Goal: Task Accomplishment & Management: Use online tool/utility

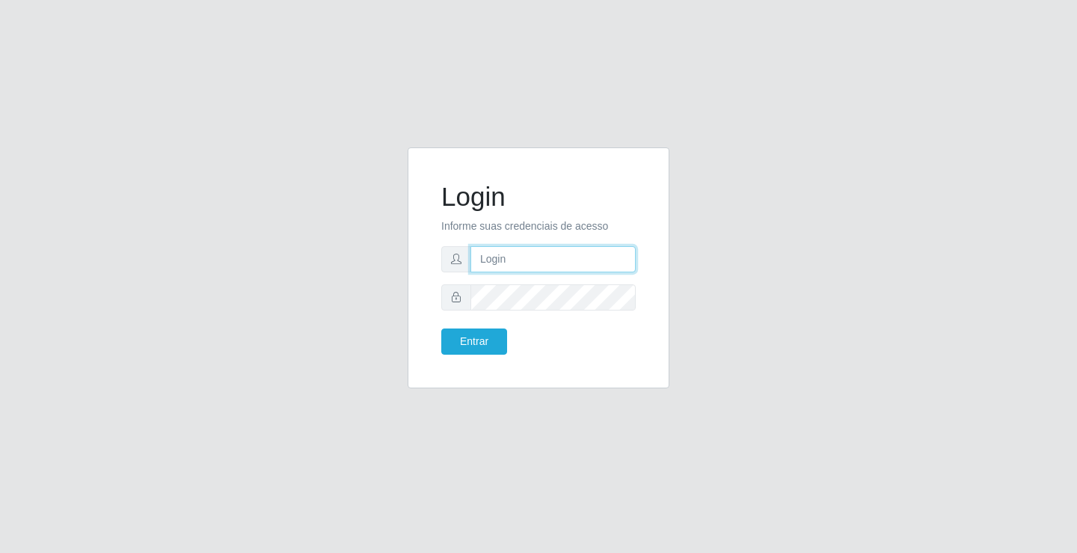
click at [498, 259] on input "text" at bounding box center [553, 259] width 165 height 26
type input "ediane@ideal"
click at [441, 328] on button "Entrar" at bounding box center [474, 341] width 66 height 26
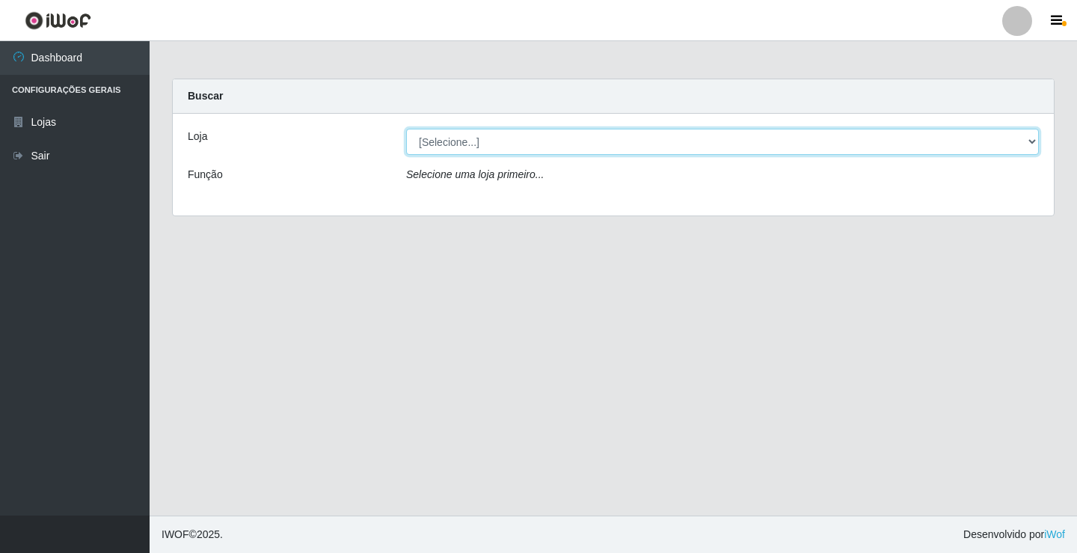
click at [493, 147] on select "[Selecione...] Ideal - Conceição" at bounding box center [722, 142] width 633 height 26
select select "231"
click at [406, 129] on select "[Selecione...] Ideal - Conceição" at bounding box center [722, 142] width 633 height 26
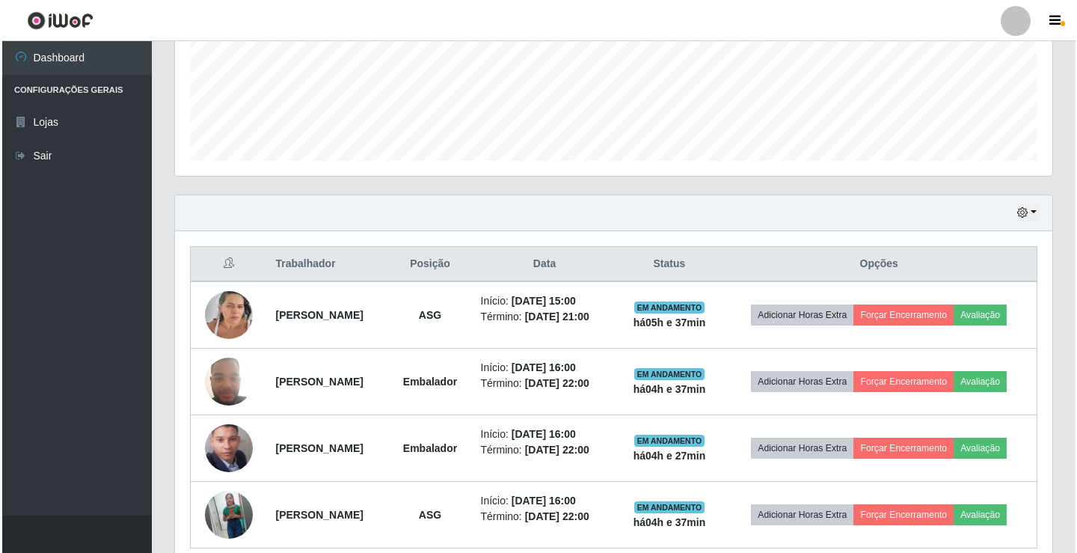
scroll to position [486, 0]
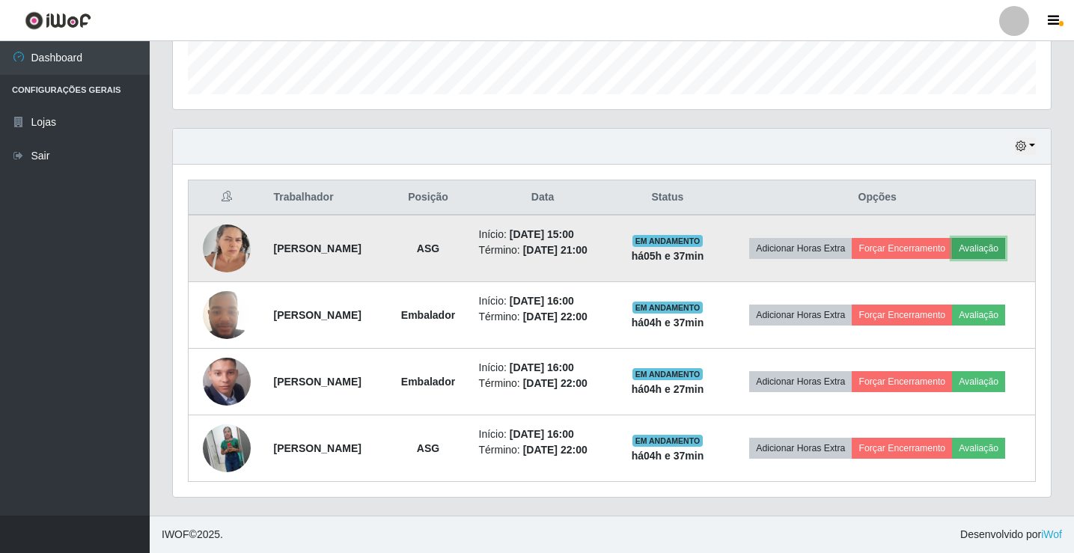
click at [952, 238] on button "Avaliação" at bounding box center [978, 248] width 53 height 21
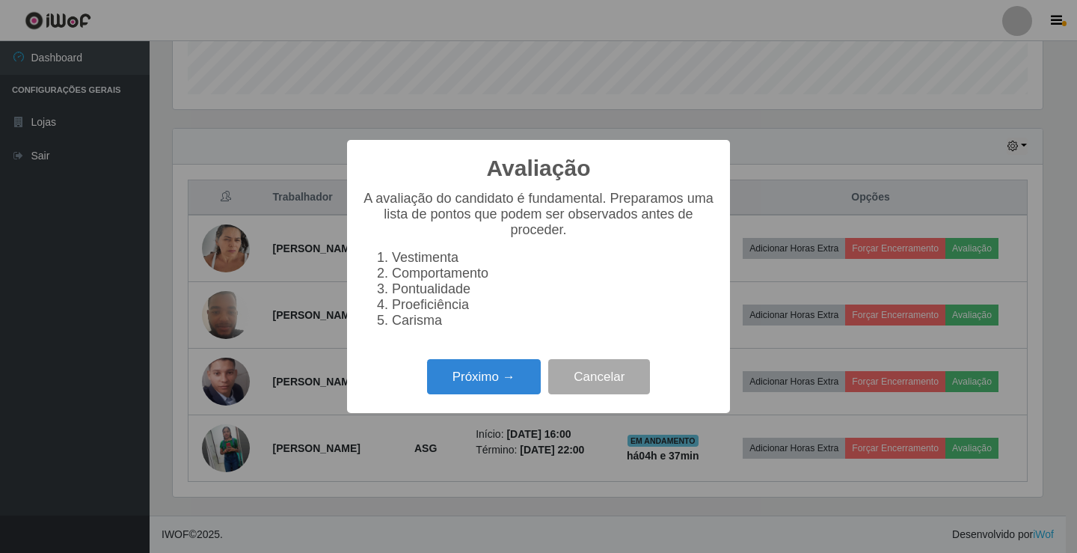
scroll to position [310, 870]
click at [483, 378] on button "Próximo →" at bounding box center [484, 376] width 114 height 35
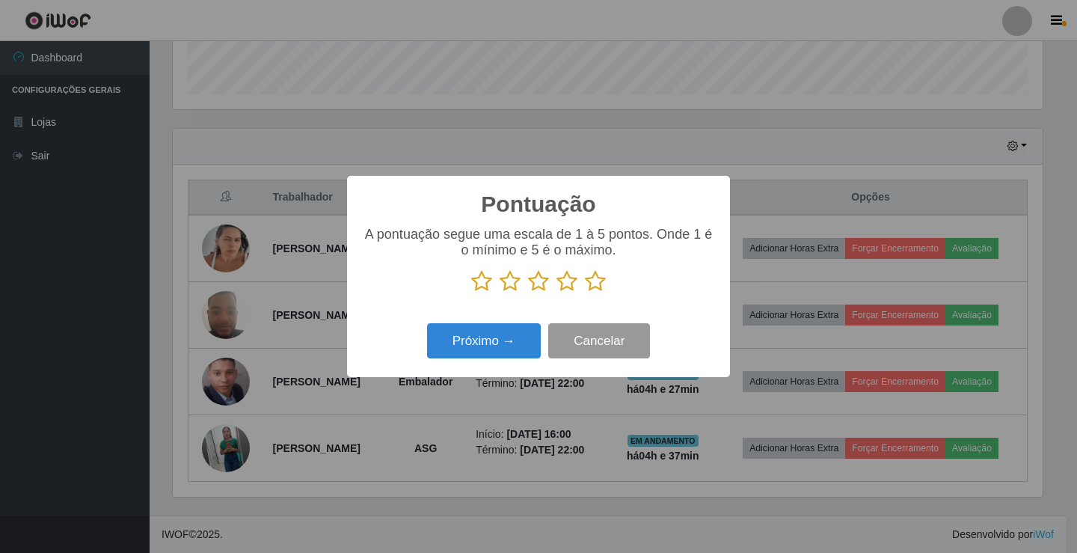
scroll to position [747861, 747302]
click at [589, 282] on icon at bounding box center [595, 281] width 21 height 22
click at [585, 293] on input "radio" at bounding box center [585, 293] width 0 height 0
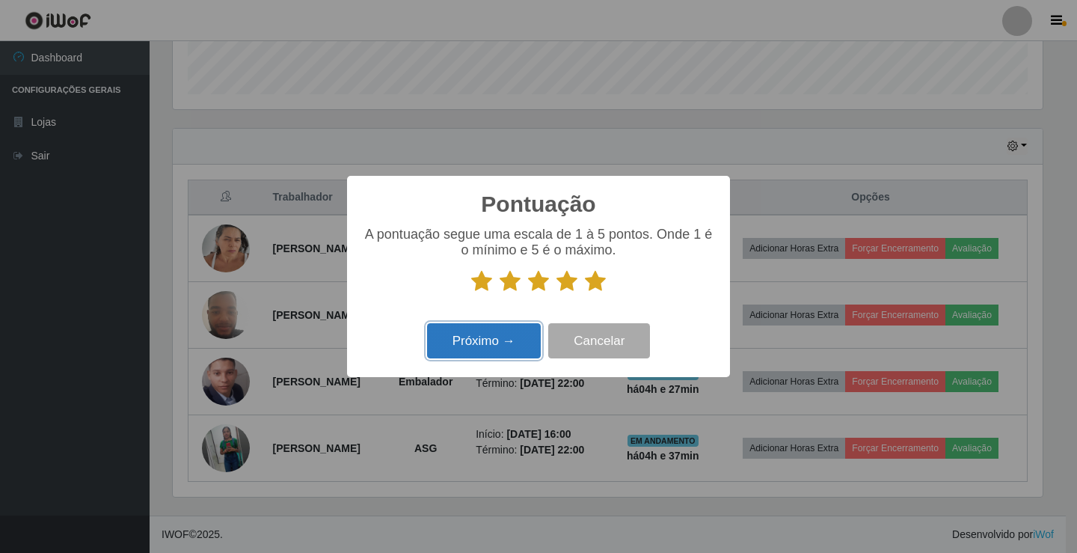
click at [506, 328] on button "Próximo →" at bounding box center [484, 340] width 114 height 35
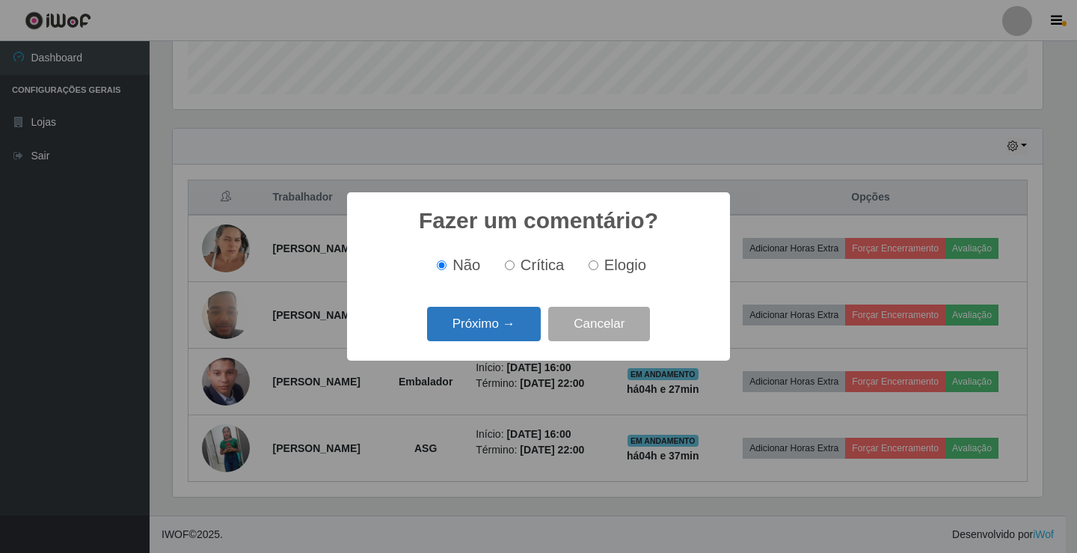
click at [518, 328] on button "Próximo →" at bounding box center [484, 324] width 114 height 35
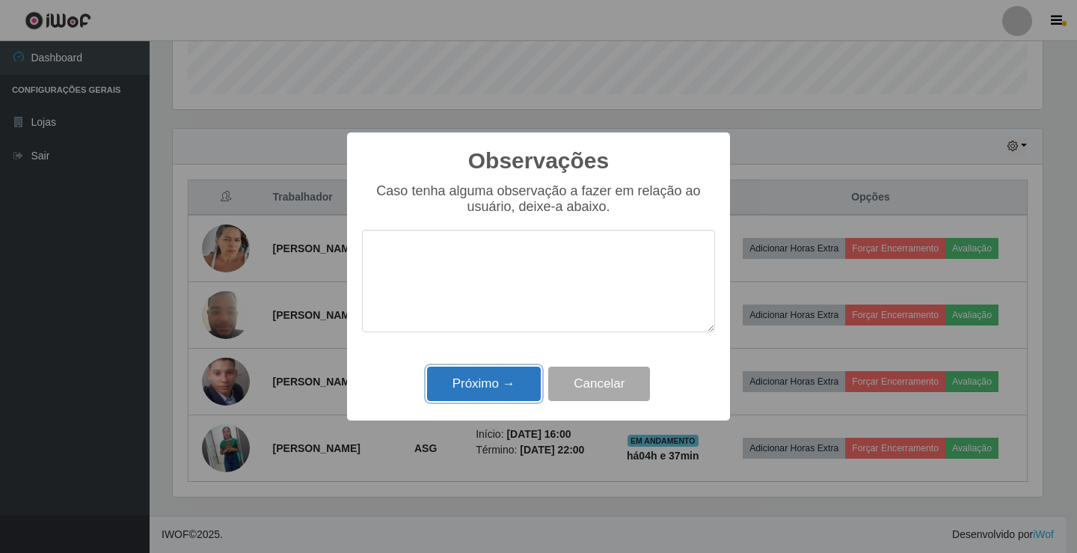
click at [537, 376] on button "Próximo →" at bounding box center [484, 384] width 114 height 35
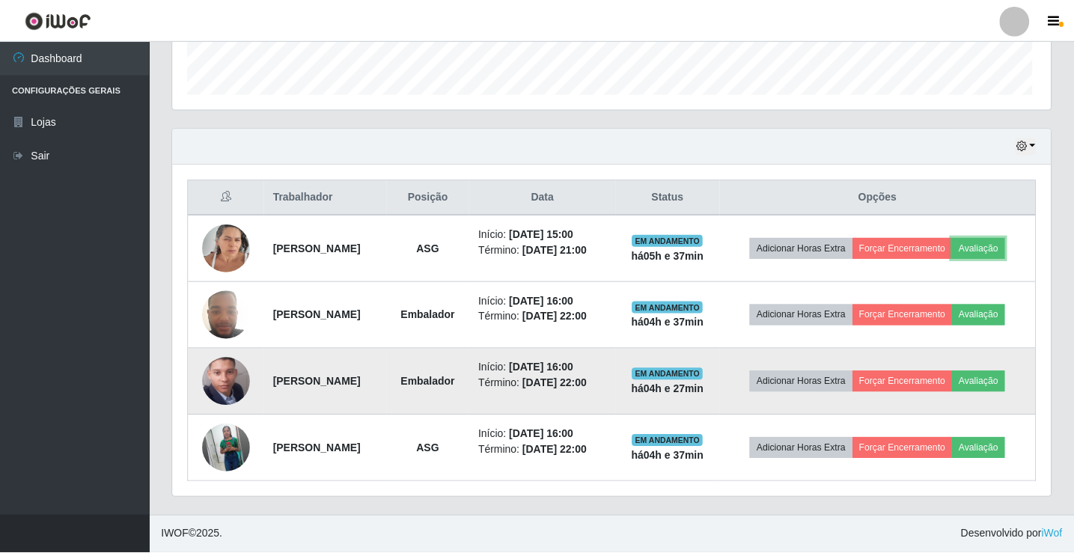
scroll to position [310, 878]
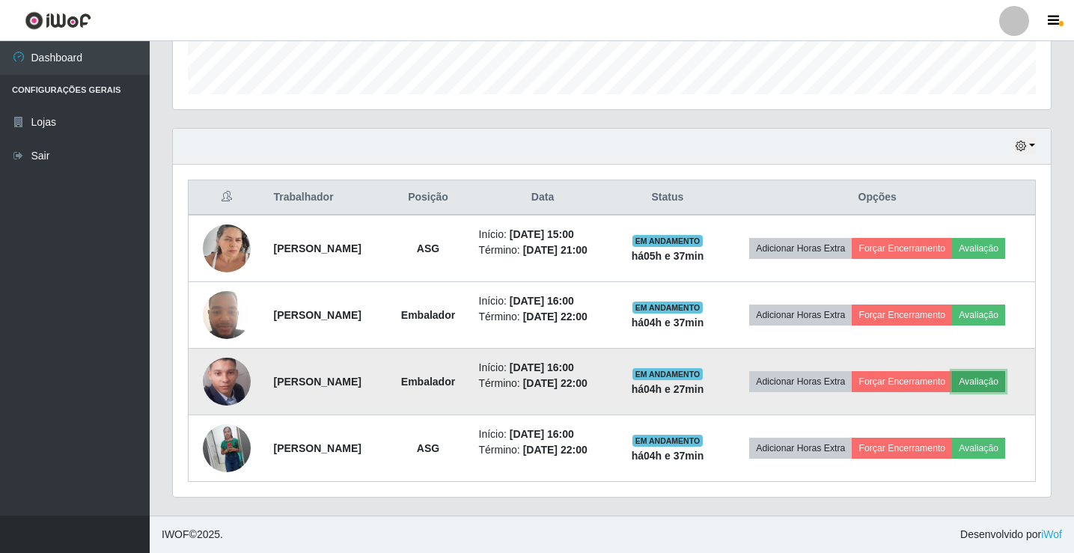
click at [952, 376] on button "Avaliação" at bounding box center [978, 381] width 53 height 21
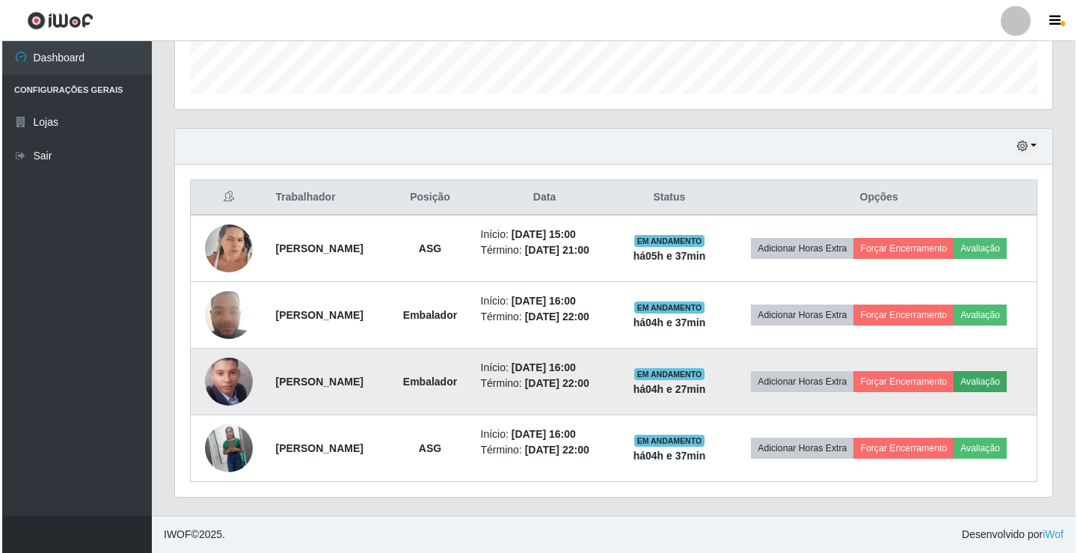
scroll to position [310, 870]
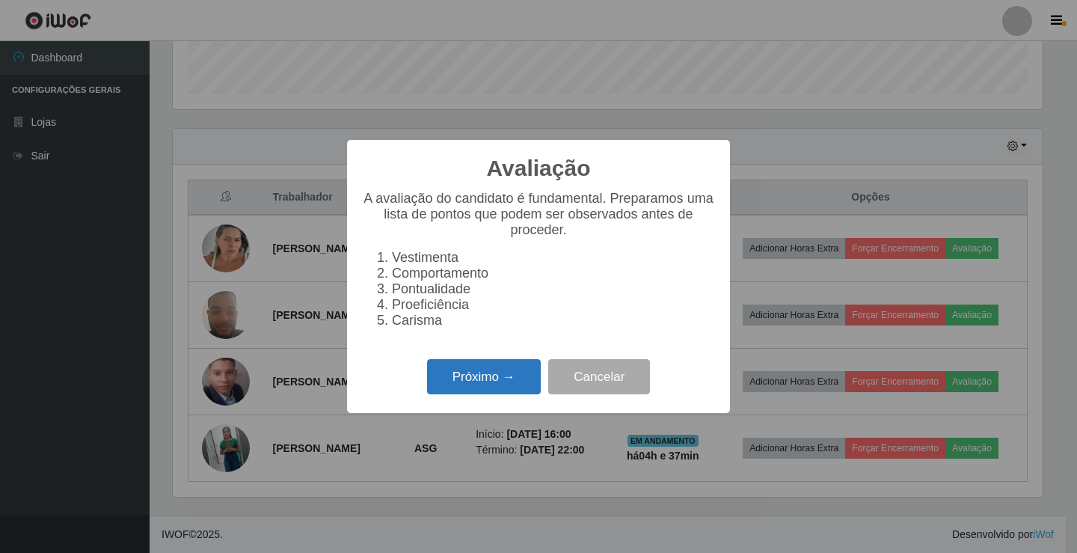
click at [443, 382] on button "Próximo →" at bounding box center [484, 376] width 114 height 35
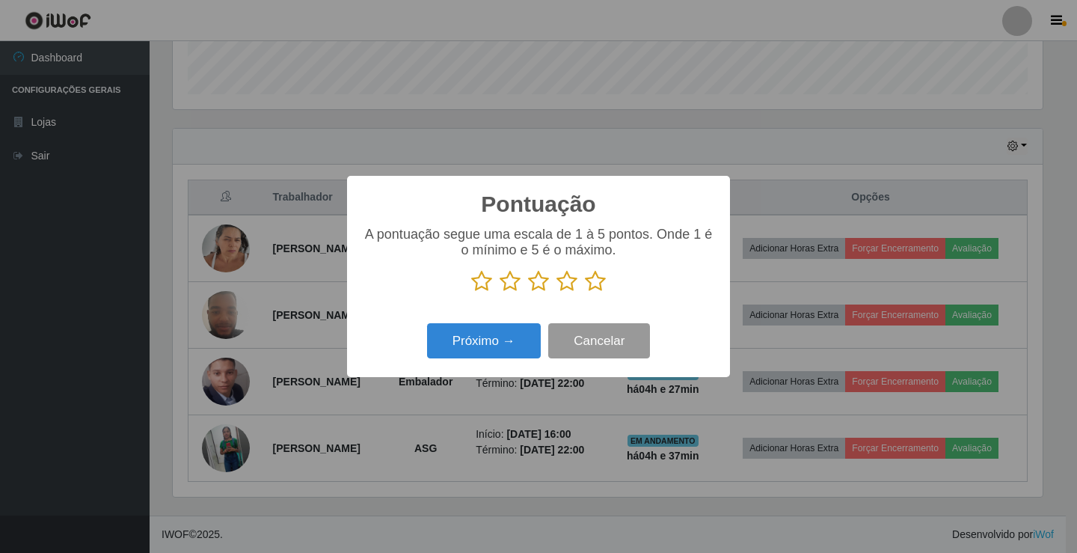
scroll to position [747861, 747302]
click at [602, 277] on icon at bounding box center [595, 281] width 21 height 22
click at [585, 293] on input "radio" at bounding box center [585, 293] width 0 height 0
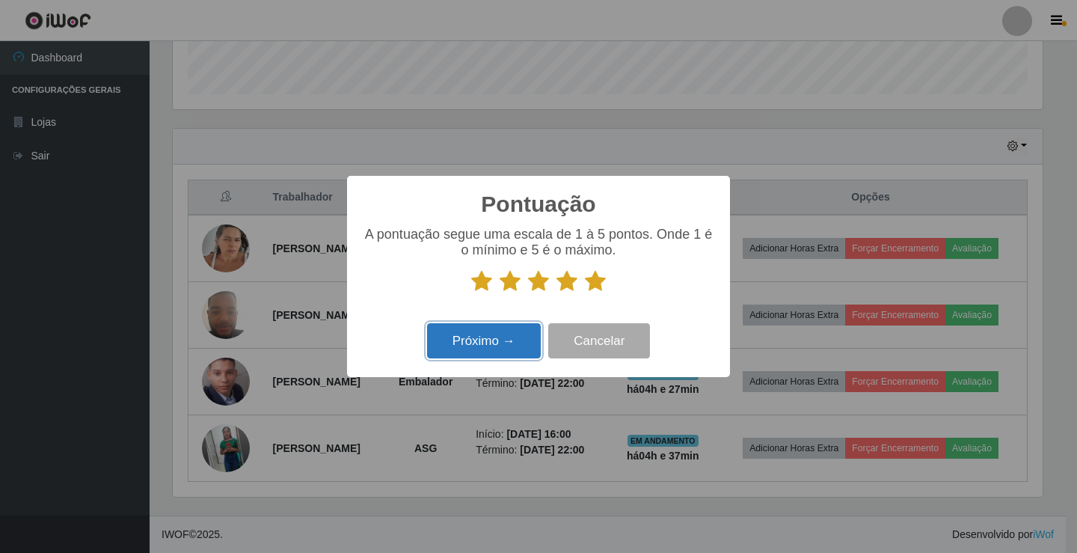
click at [498, 351] on button "Próximo →" at bounding box center [484, 340] width 114 height 35
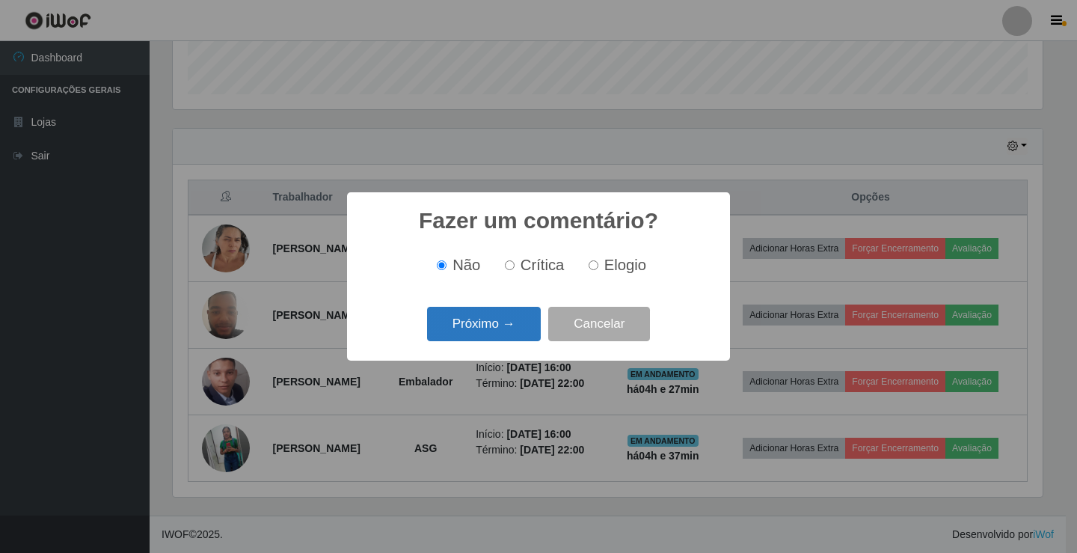
click at [504, 337] on button "Próximo →" at bounding box center [484, 324] width 114 height 35
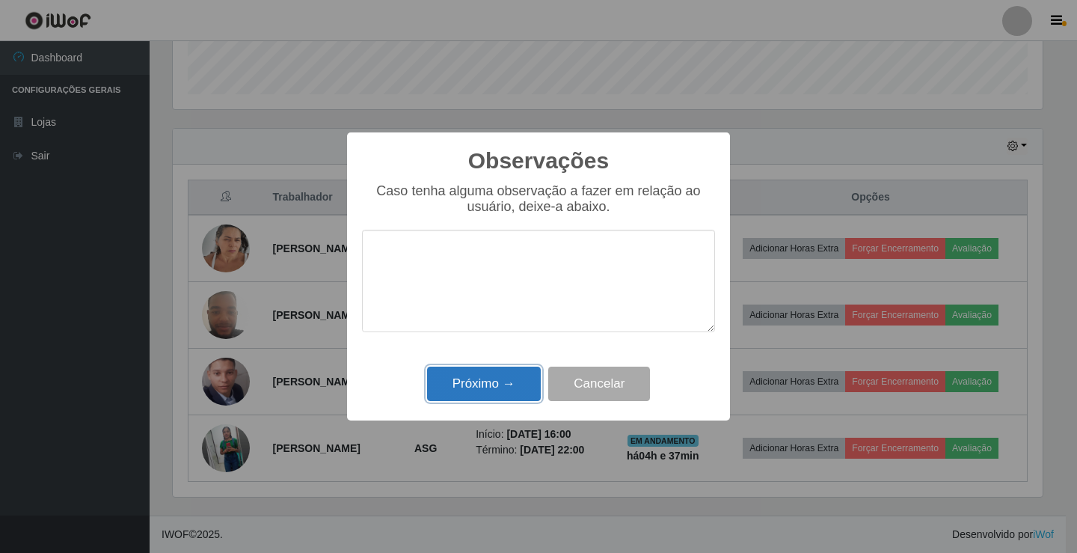
click at [511, 383] on button "Próximo →" at bounding box center [484, 384] width 114 height 35
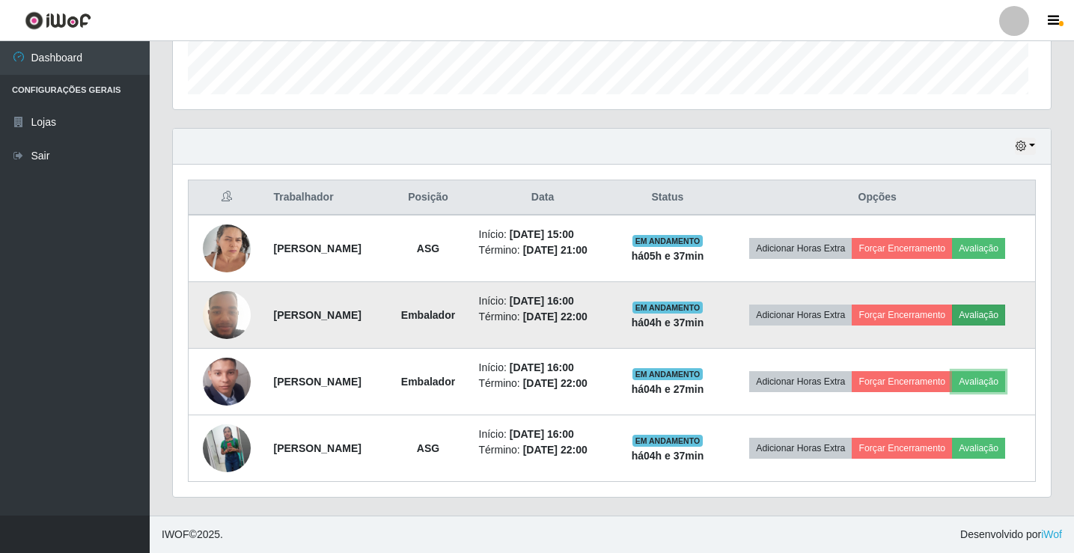
scroll to position [310, 878]
click at [952, 305] on button "Avaliação" at bounding box center [978, 315] width 53 height 21
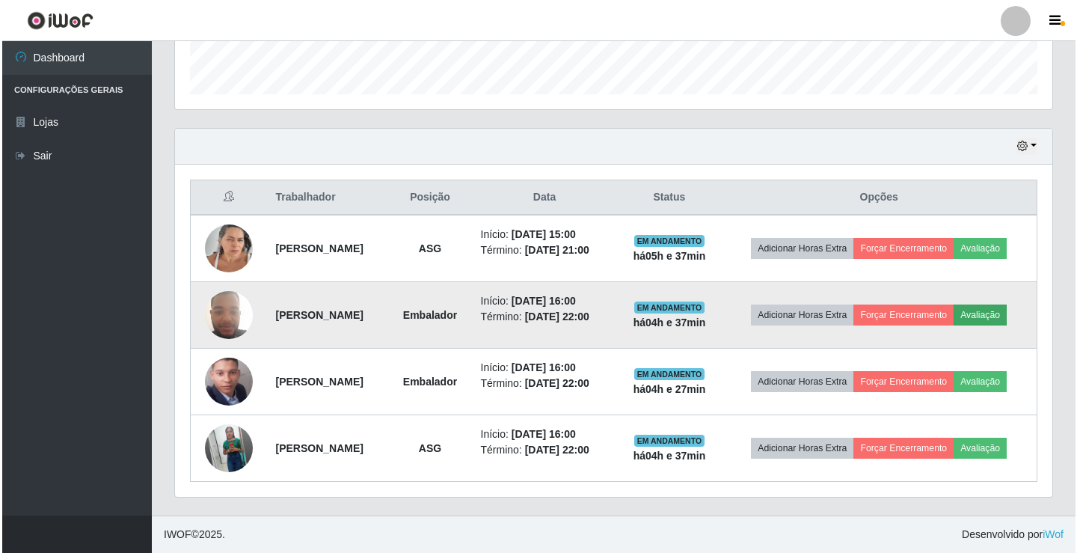
scroll to position [310, 870]
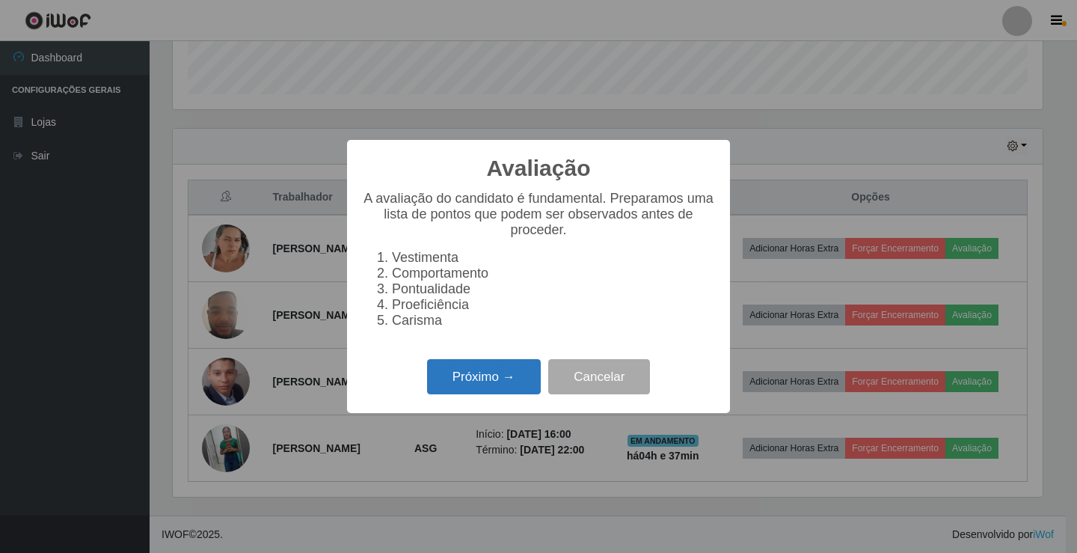
click at [515, 371] on button "Próximo →" at bounding box center [484, 376] width 114 height 35
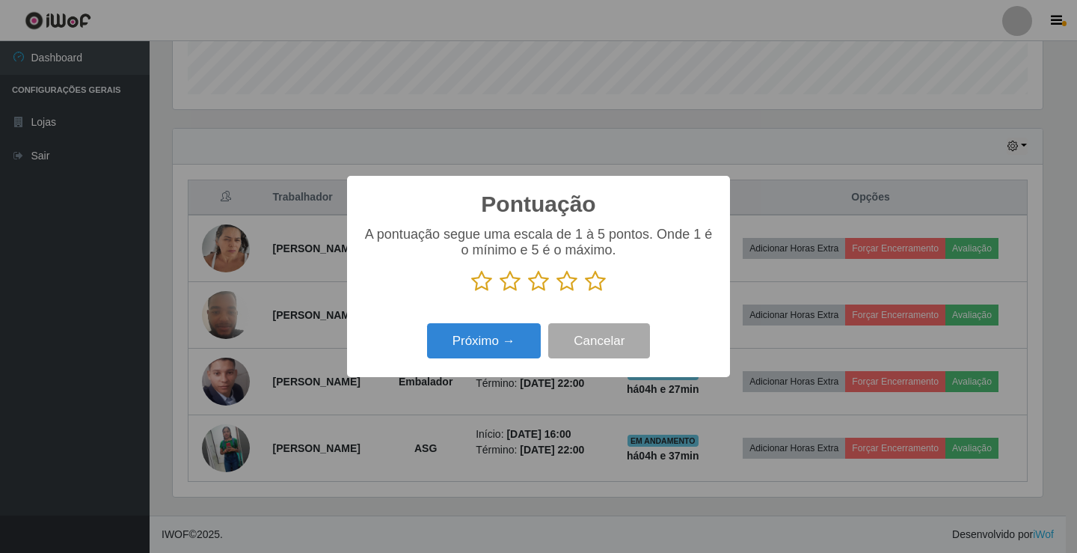
scroll to position [747861, 747302]
click at [601, 287] on icon at bounding box center [595, 281] width 21 height 22
click at [585, 293] on input "radio" at bounding box center [585, 293] width 0 height 0
click at [520, 349] on button "Próximo →" at bounding box center [484, 340] width 114 height 35
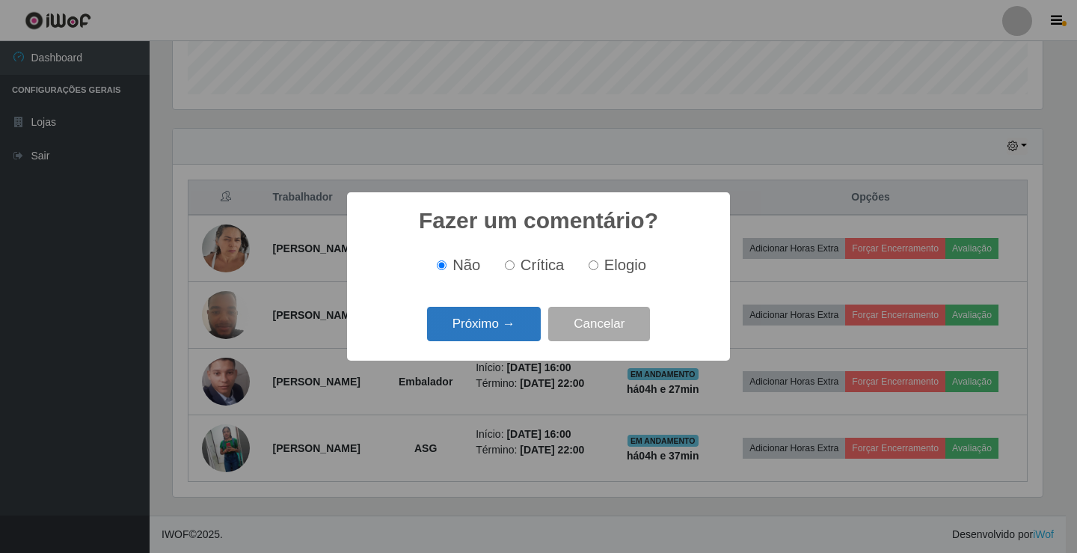
click at [518, 332] on button "Próximo →" at bounding box center [484, 324] width 114 height 35
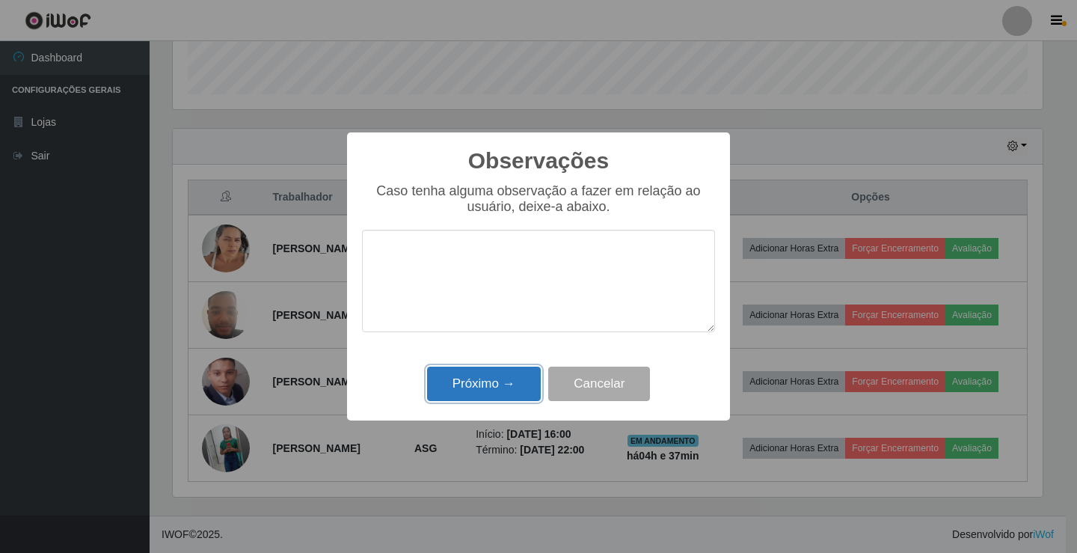
click at [510, 373] on button "Próximo →" at bounding box center [484, 384] width 114 height 35
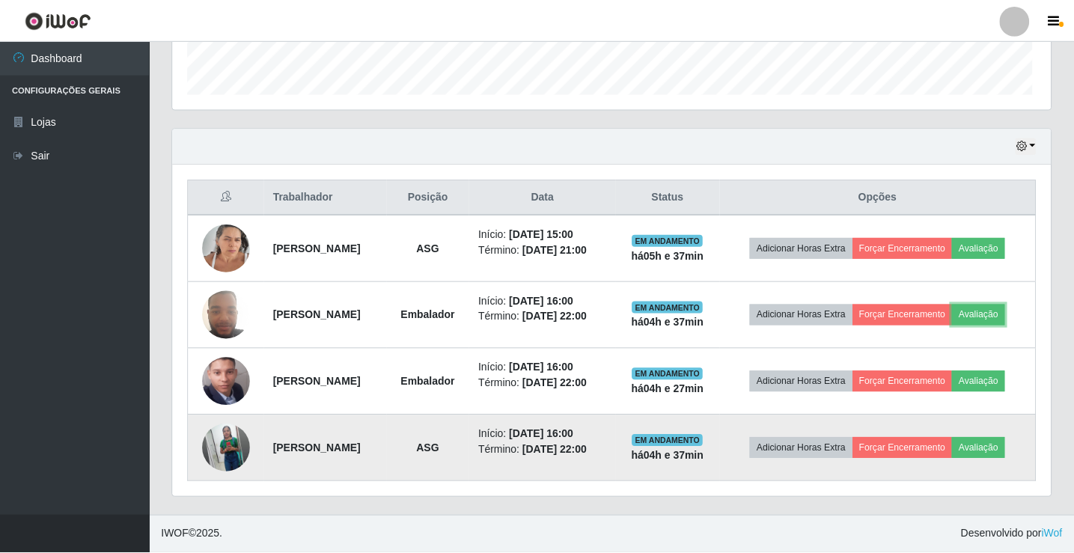
scroll to position [310, 878]
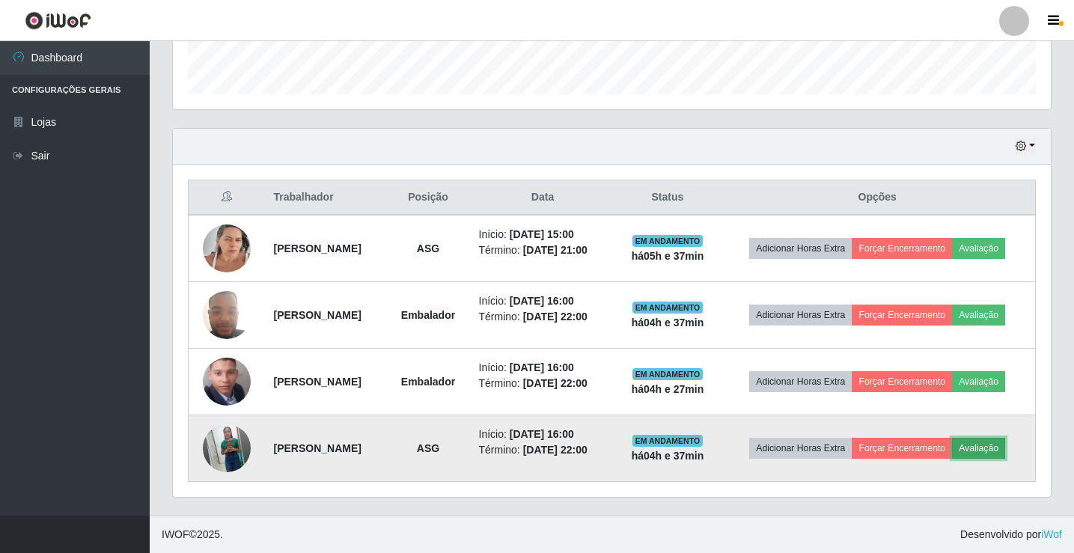
click at [952, 459] on button "Avaliação" at bounding box center [978, 448] width 53 height 21
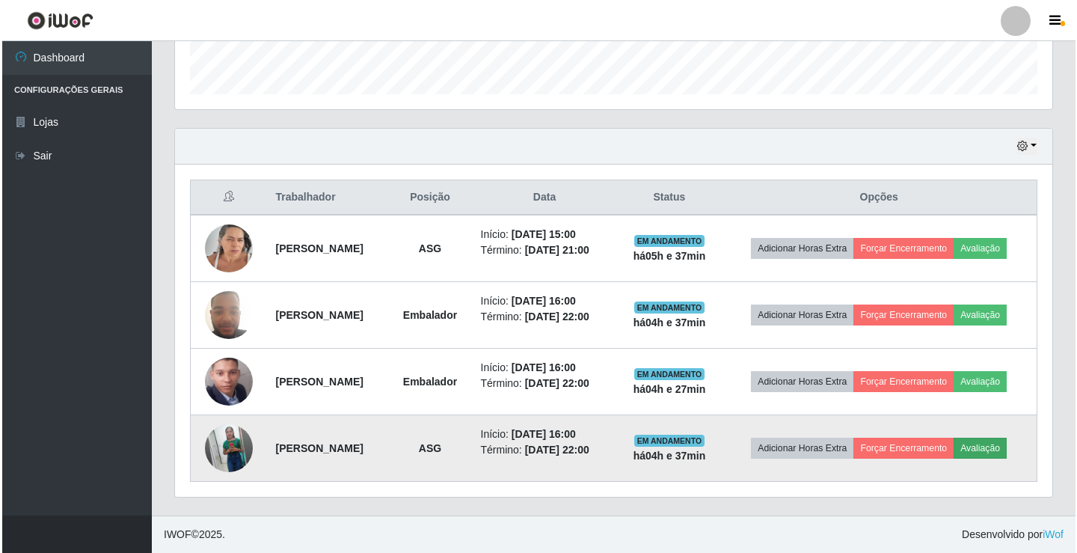
scroll to position [310, 870]
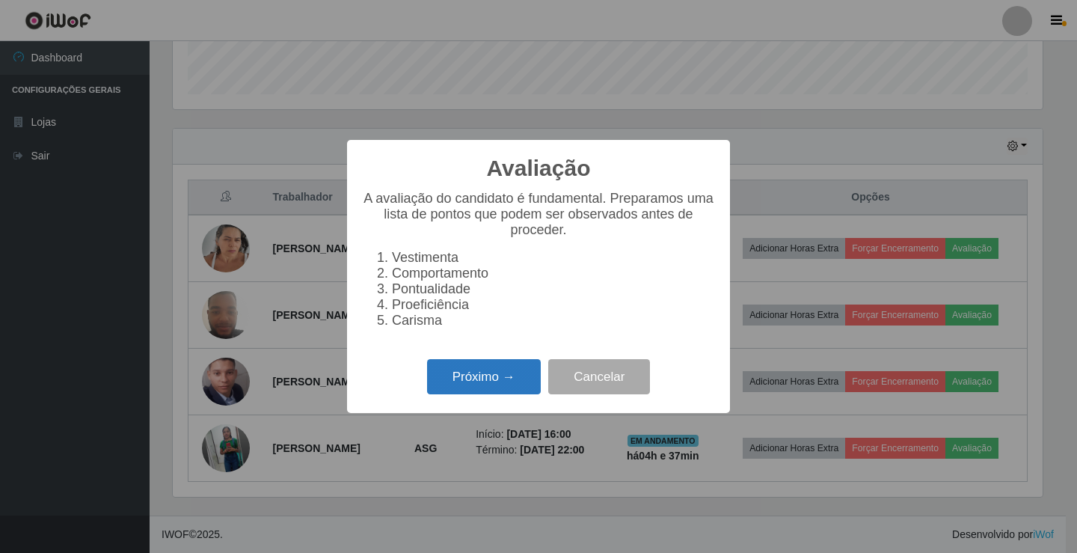
click at [490, 377] on button "Próximo →" at bounding box center [484, 376] width 114 height 35
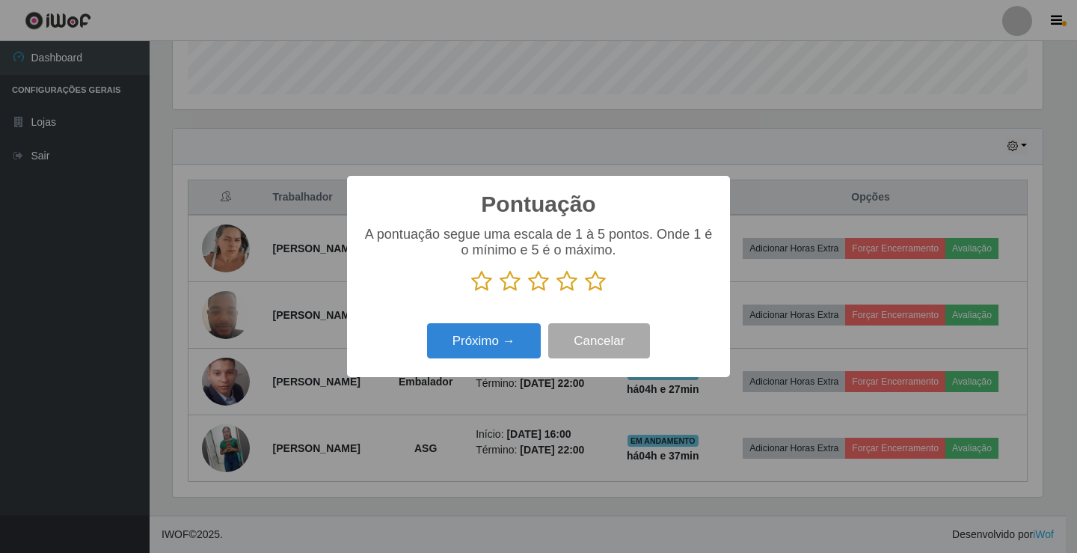
click at [600, 281] on icon at bounding box center [595, 281] width 21 height 22
click at [585, 293] on input "radio" at bounding box center [585, 293] width 0 height 0
click at [514, 348] on button "Próximo →" at bounding box center [484, 340] width 114 height 35
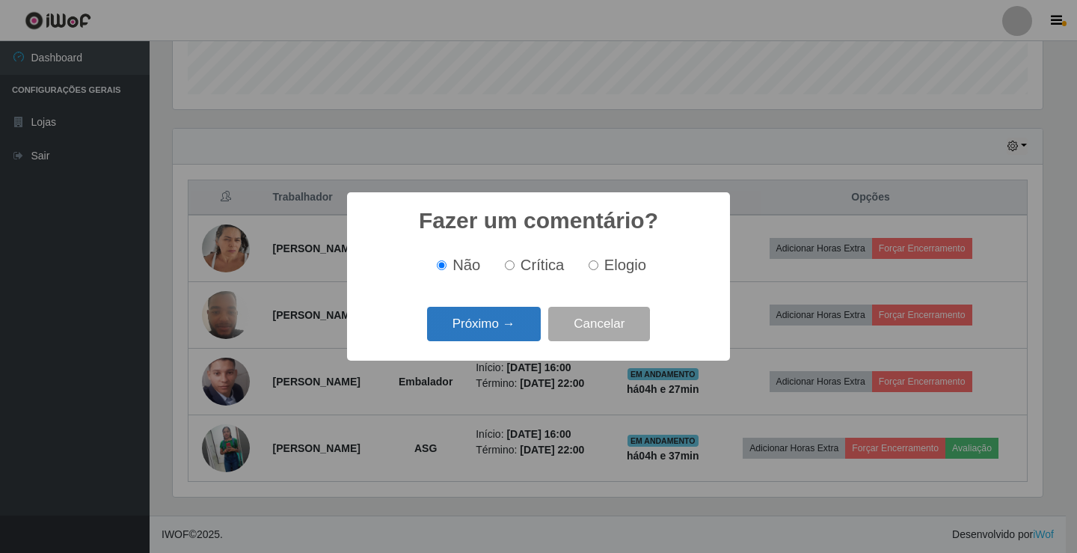
click at [508, 333] on button "Próximo →" at bounding box center [484, 324] width 114 height 35
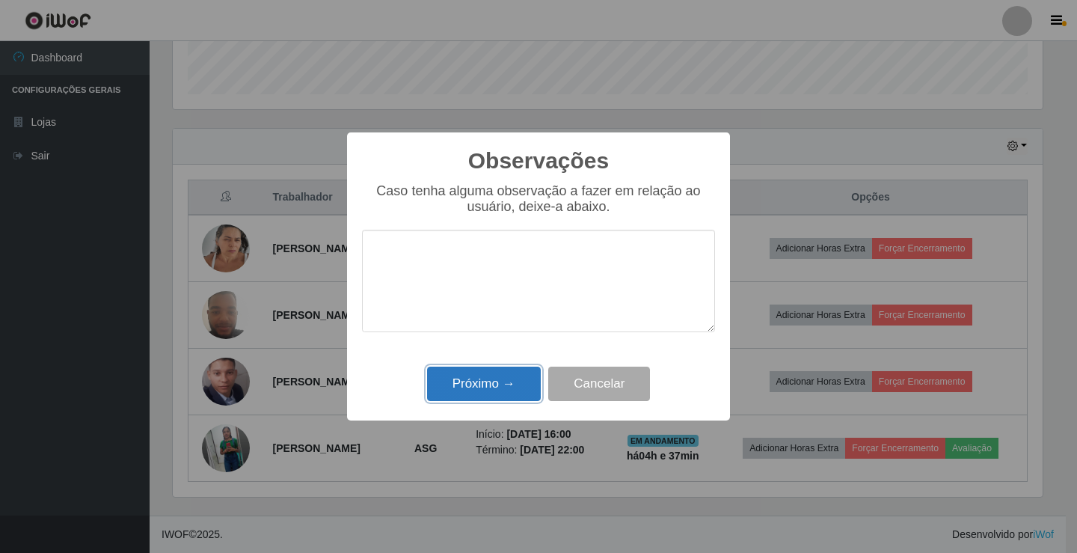
click at [513, 370] on button "Próximo →" at bounding box center [484, 384] width 114 height 35
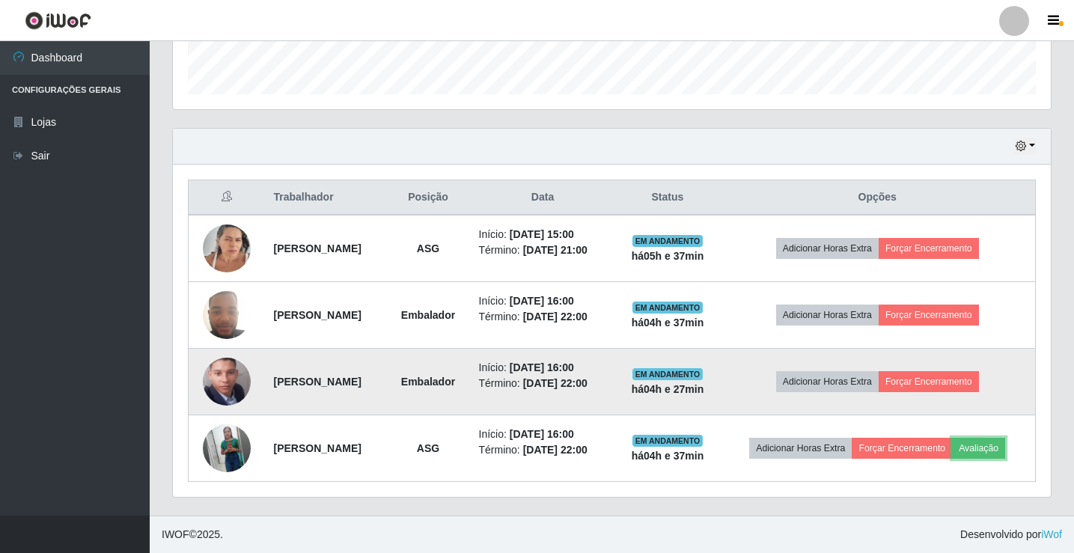
scroll to position [310, 878]
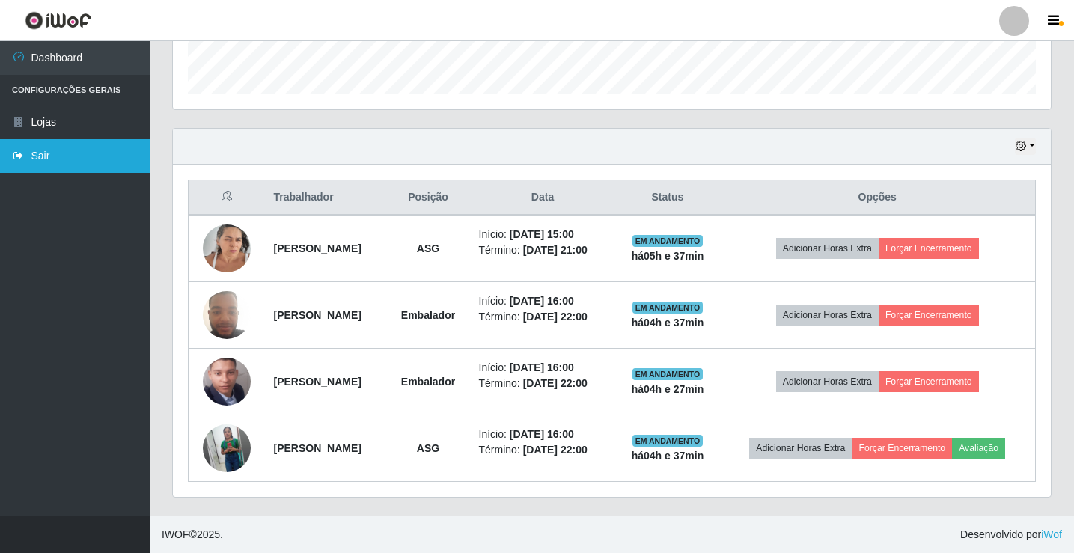
click at [101, 168] on link "Sair" at bounding box center [75, 156] width 150 height 34
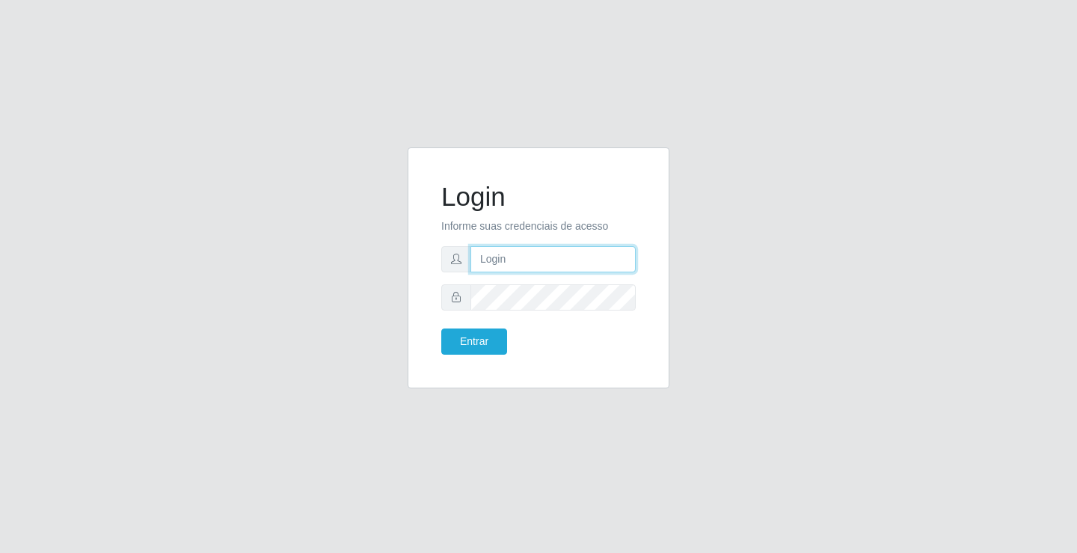
click at [498, 260] on input "text" at bounding box center [553, 259] width 165 height 26
type input "ediane@ideal"
click at [441, 328] on button "Entrar" at bounding box center [474, 341] width 66 height 26
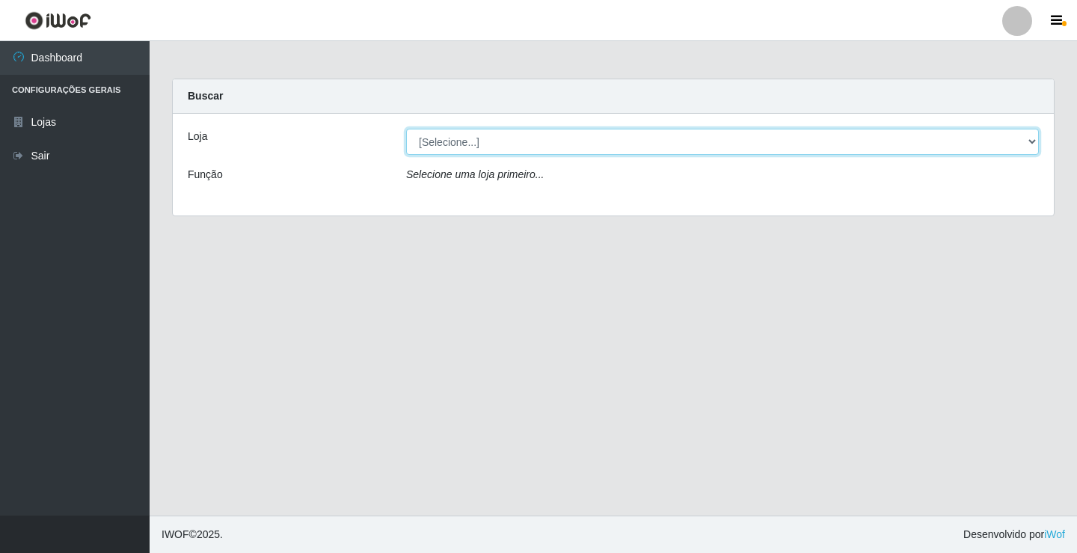
click at [432, 147] on select "[Selecione...] Ideal - Conceição" at bounding box center [722, 142] width 633 height 26
select select "231"
click at [406, 129] on select "[Selecione...] Ideal - Conceição" at bounding box center [722, 142] width 633 height 26
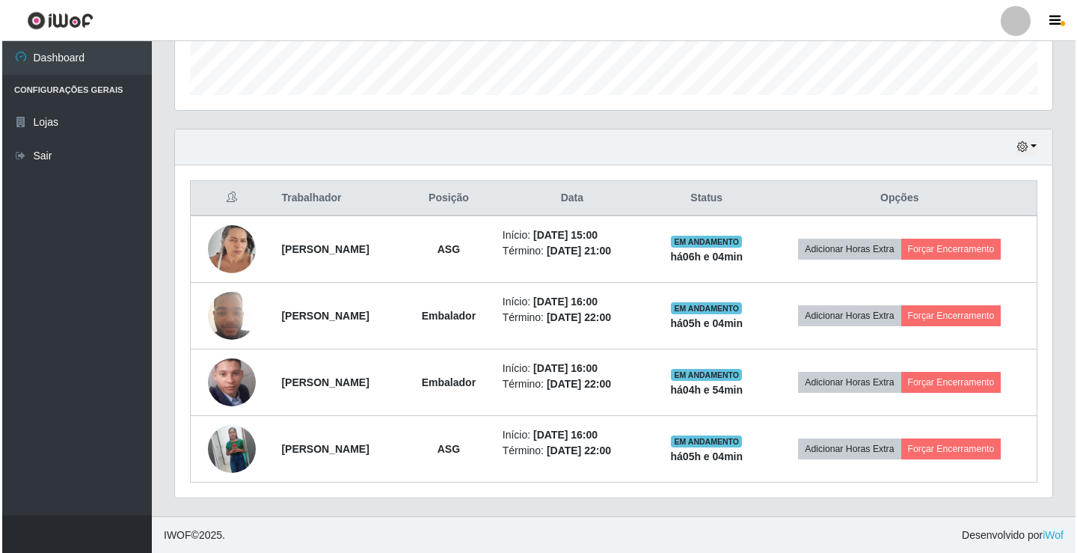
scroll to position [441, 0]
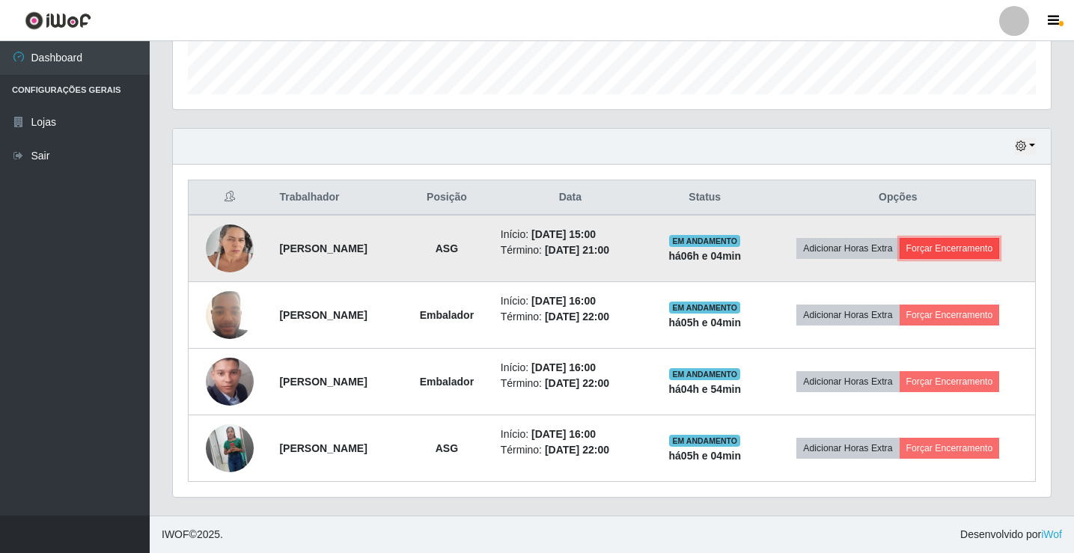
click at [988, 248] on button "Forçar Encerramento" at bounding box center [949, 248] width 100 height 21
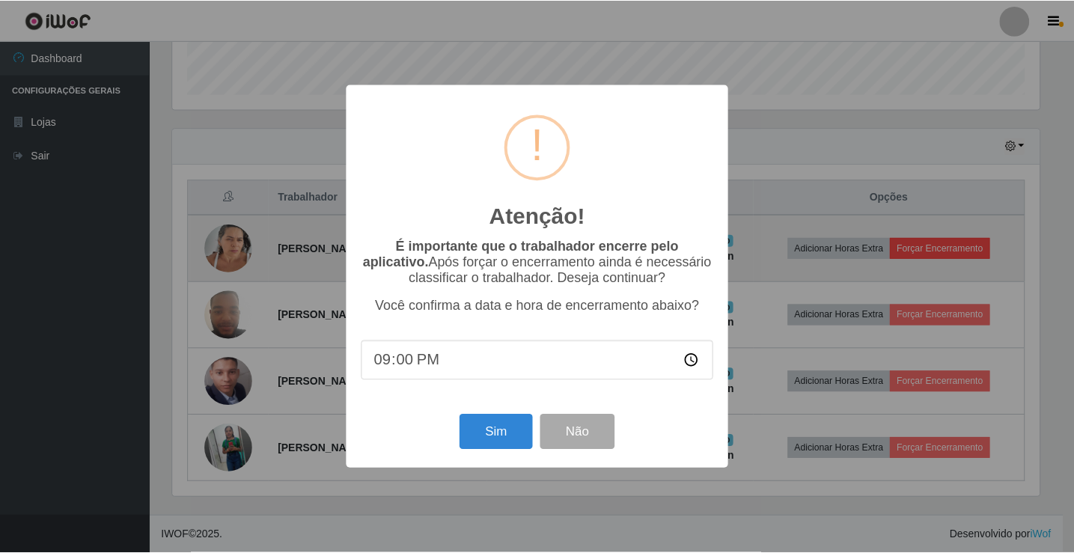
scroll to position [310, 870]
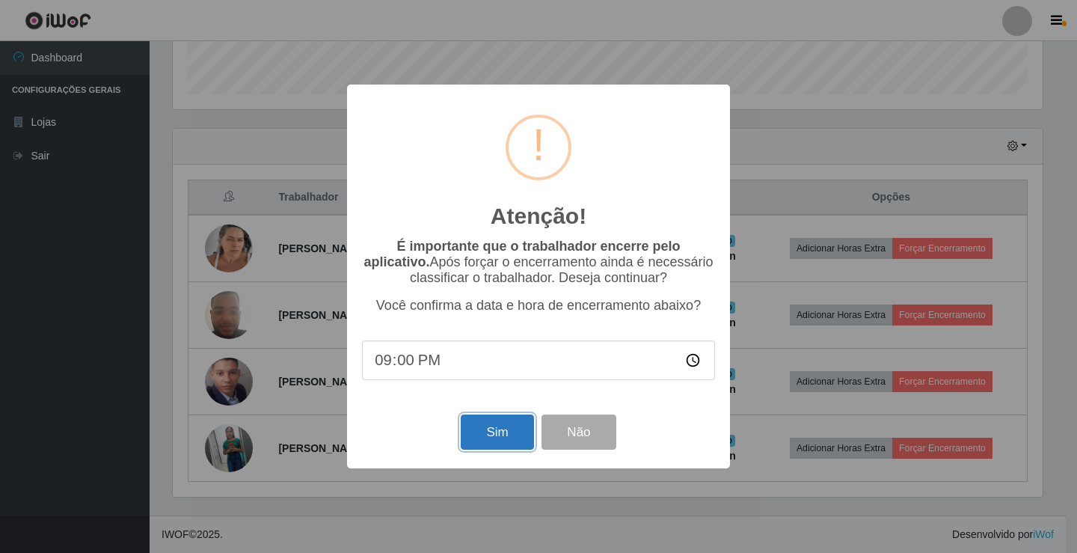
click at [507, 422] on button "Sim" at bounding box center [497, 431] width 73 height 35
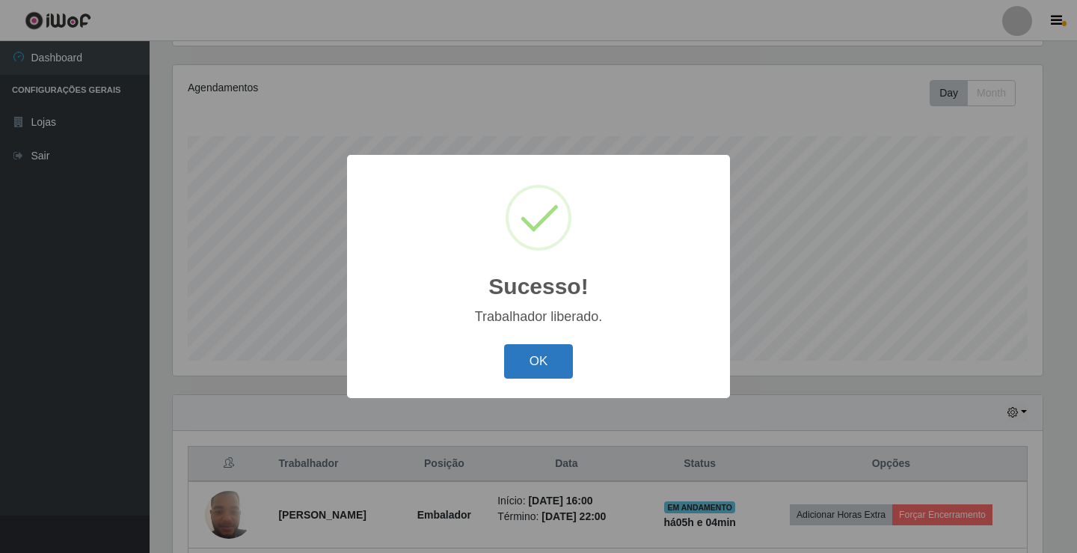
click at [524, 362] on button "OK" at bounding box center [539, 361] width 70 height 35
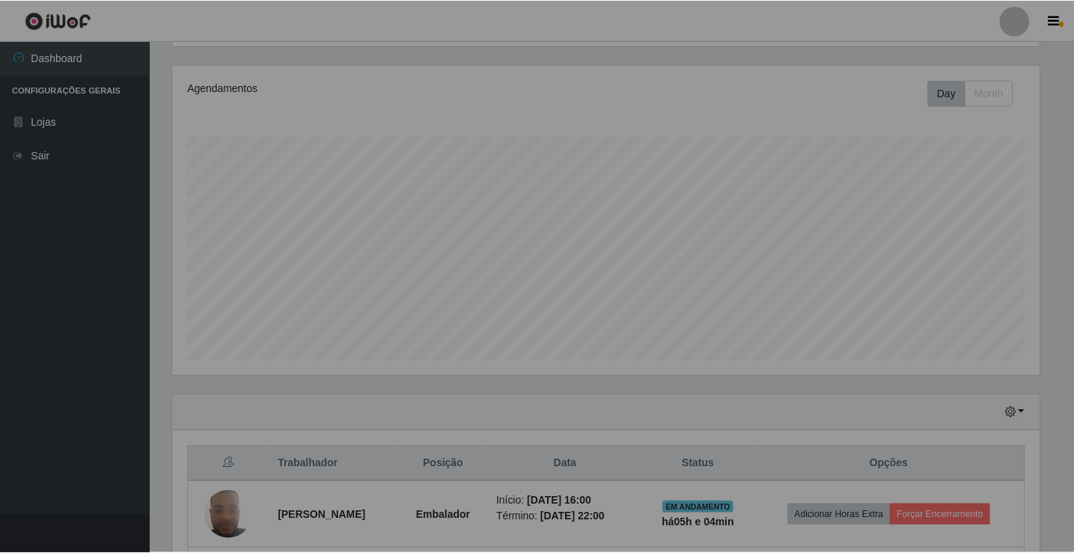
scroll to position [310, 878]
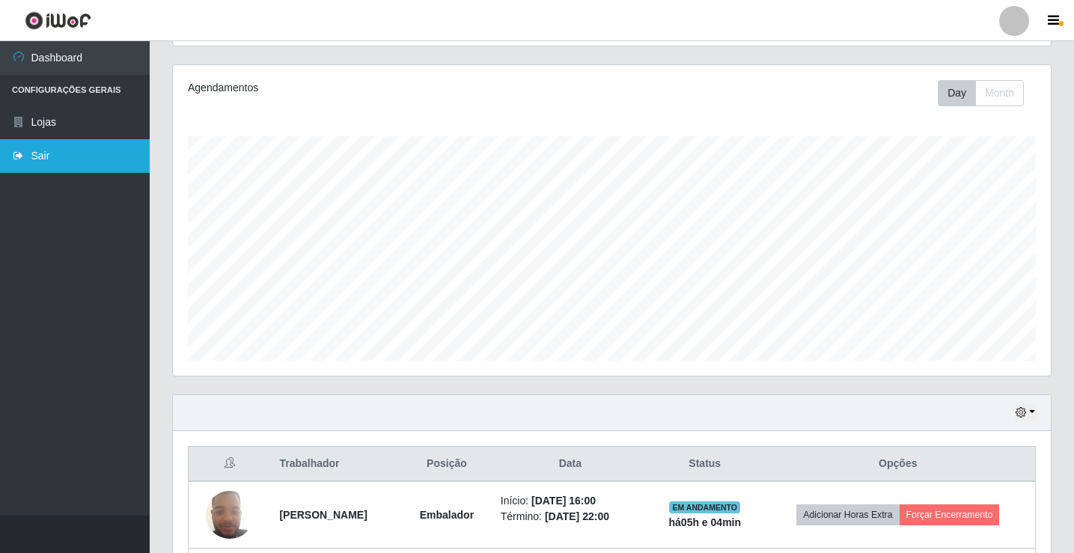
click at [82, 151] on link "Sair" at bounding box center [75, 156] width 150 height 34
